Goal: Check status

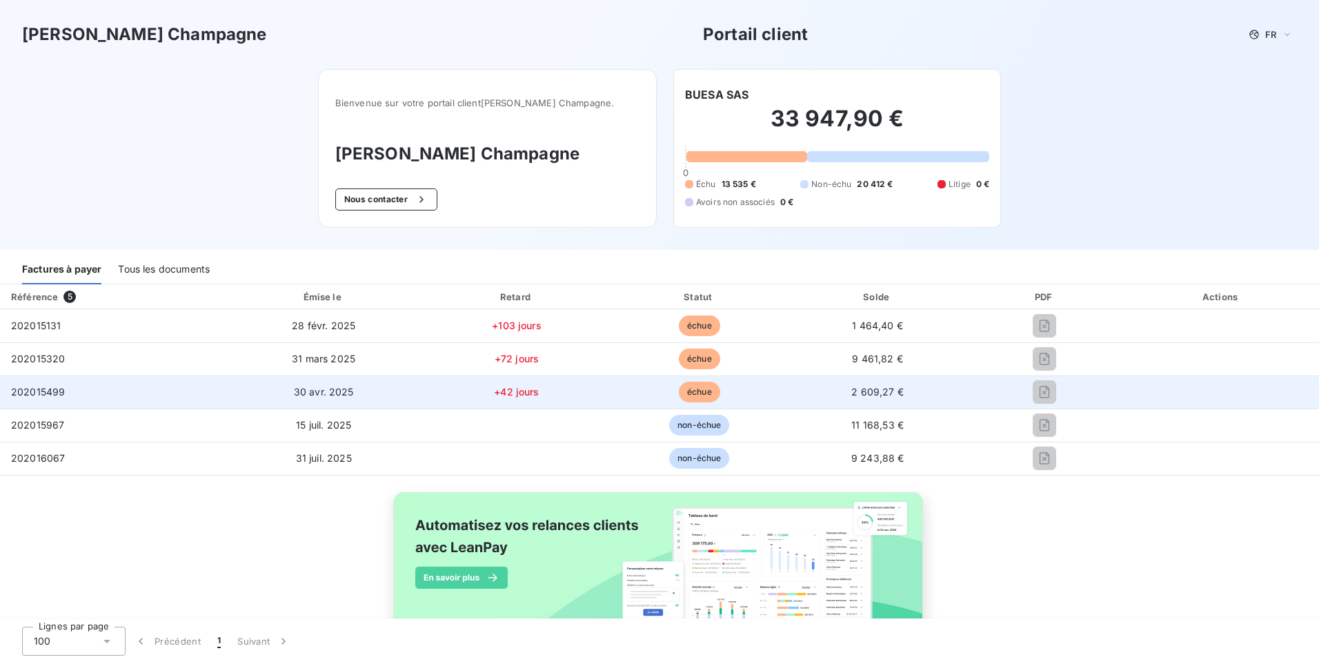
click at [862, 394] on span "2 609,27 €" at bounding box center [877, 392] width 52 height 12
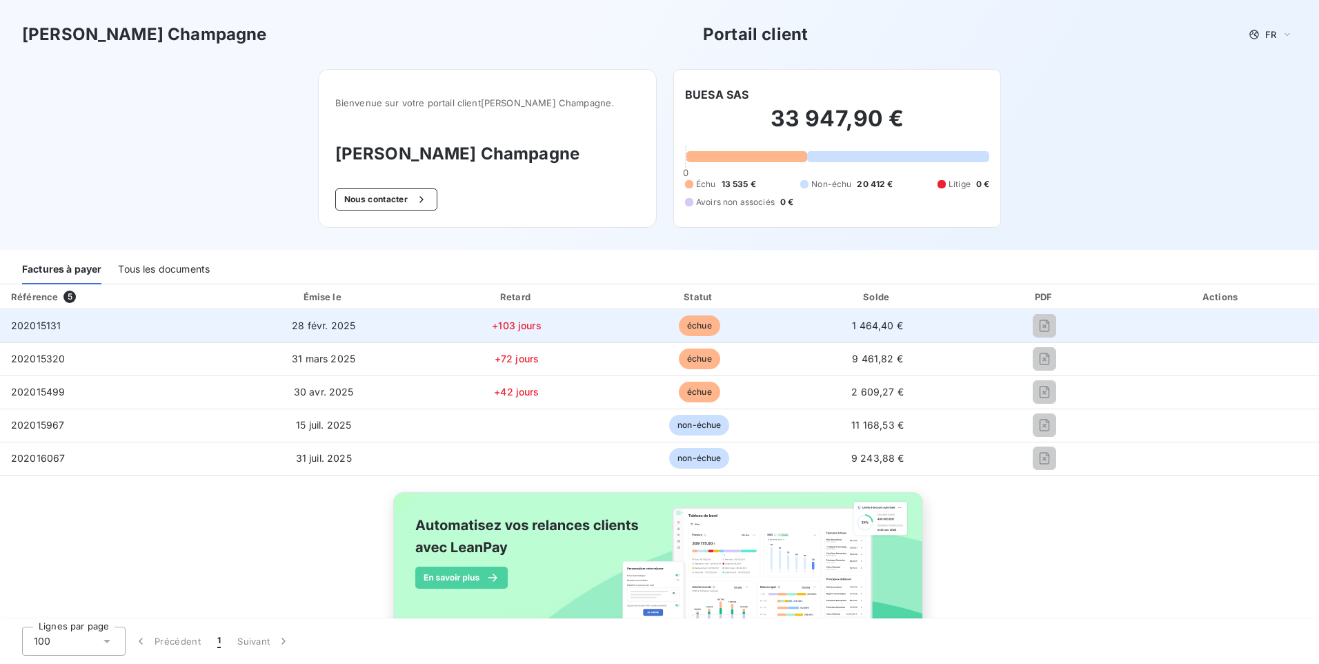
click at [889, 328] on span "1 464,40 €" at bounding box center [877, 325] width 51 height 12
click at [284, 314] on td "28 févr. 2025" at bounding box center [323, 325] width 201 height 33
click at [317, 330] on span "28 févr. 2025" at bounding box center [323, 325] width 63 height 12
drag, startPoint x: 317, startPoint y: 330, endPoint x: 527, endPoint y: 329, distance: 210.4
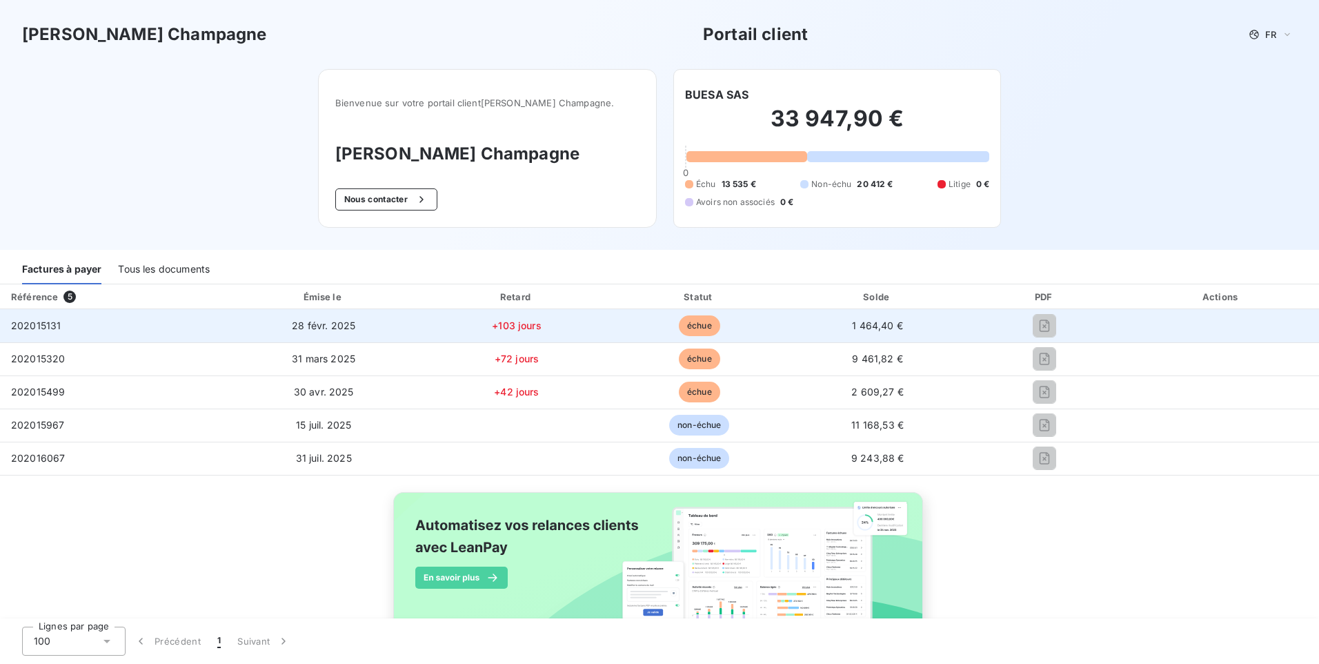
click at [527, 329] on span "+103 jours" at bounding box center [517, 325] width 50 height 12
click at [679, 328] on span "échue" at bounding box center [699, 325] width 41 height 21
click at [863, 319] on span "1 464,40 €" at bounding box center [877, 325] width 51 height 12
click at [1014, 316] on div at bounding box center [1045, 326] width 136 height 22
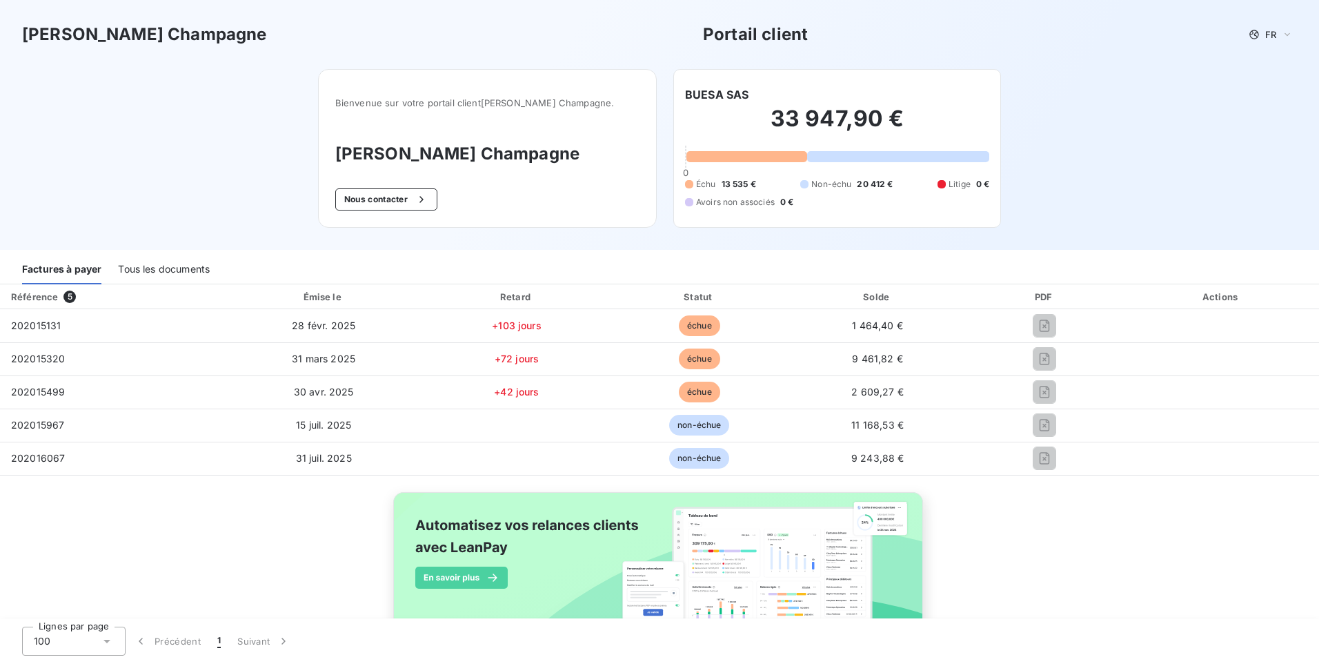
click at [148, 269] on div "Tous les documents" at bounding box center [164, 269] width 92 height 29
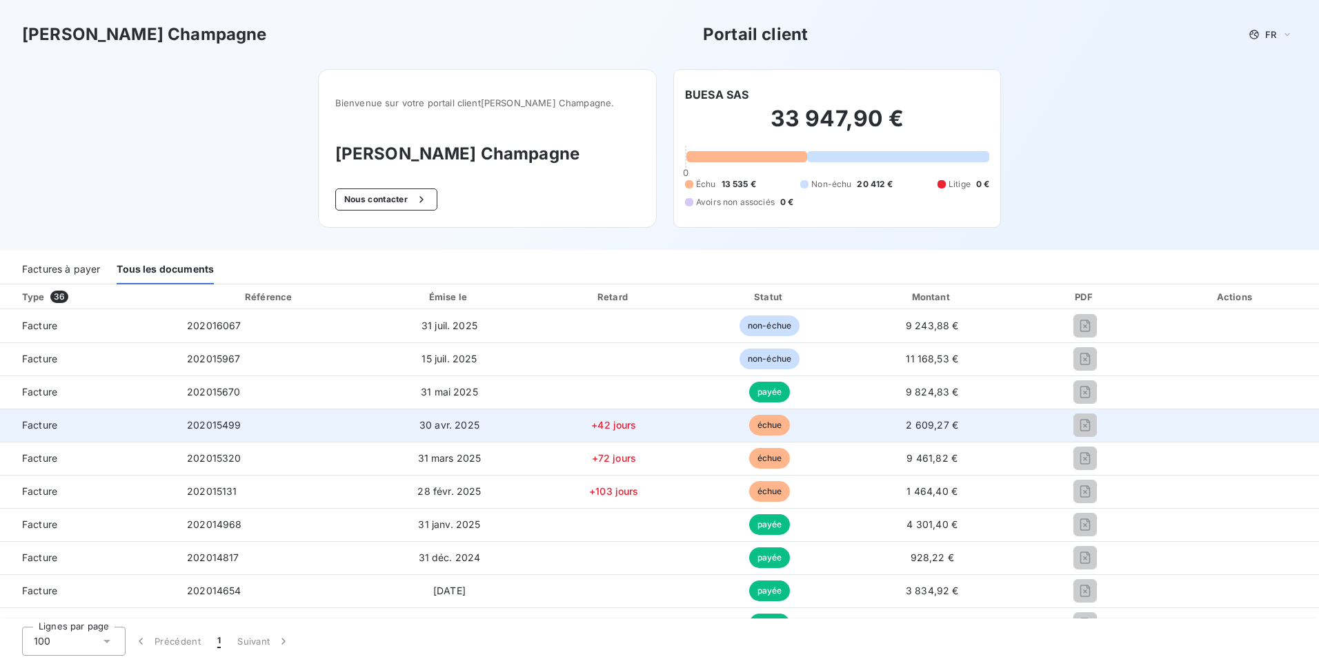
click at [1053, 426] on div at bounding box center [1085, 425] width 112 height 22
click at [261, 428] on td "202015499" at bounding box center [270, 424] width 188 height 33
